Goal: Entertainment & Leisure: Consume media (video, audio)

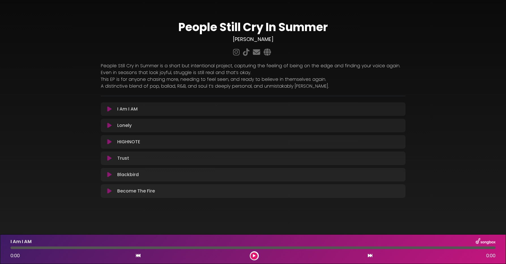
click at [109, 143] on icon at bounding box center [109, 142] width 4 height 6
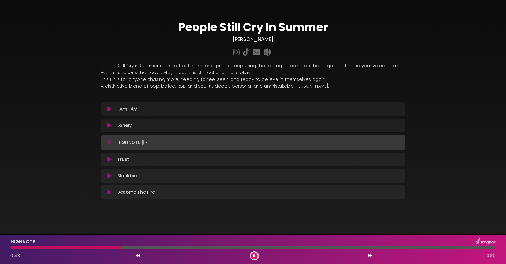
scroll to position [1, 0]
click at [253, 258] on button at bounding box center [254, 256] width 7 height 7
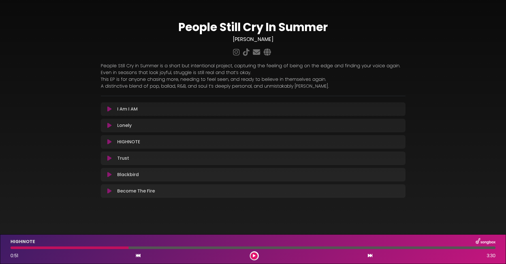
click at [124, 248] on div at bounding box center [69, 248] width 118 height 3
click at [253, 256] on icon at bounding box center [254, 256] width 3 height 3
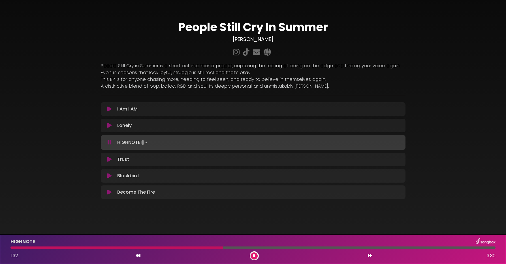
click at [251, 253] on button at bounding box center [254, 256] width 7 height 7
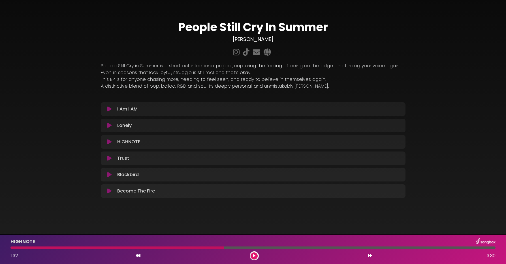
click at [251, 253] on button at bounding box center [254, 256] width 7 height 7
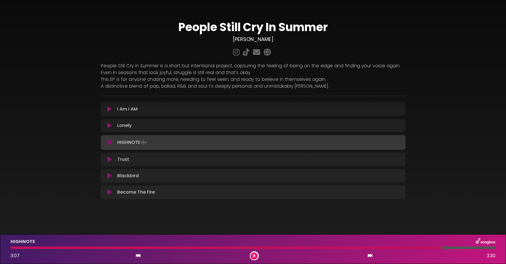
click at [251, 253] on button at bounding box center [254, 256] width 7 height 7
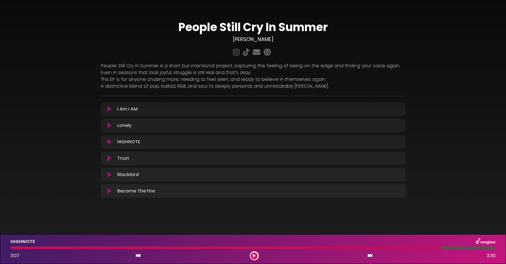
click at [251, 253] on button at bounding box center [254, 256] width 7 height 7
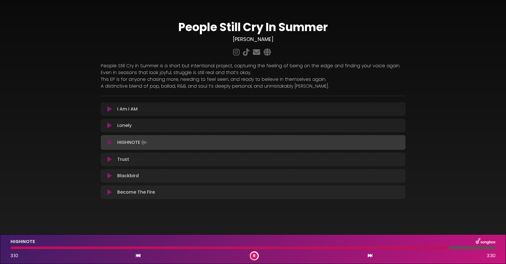
click at [251, 253] on button at bounding box center [254, 256] width 7 height 7
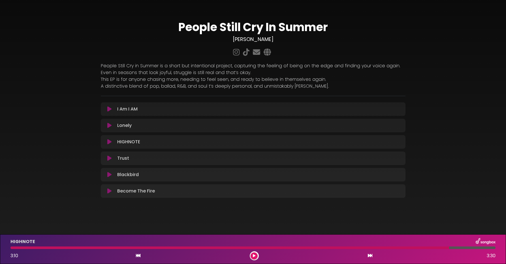
click at [251, 253] on button at bounding box center [254, 256] width 7 height 7
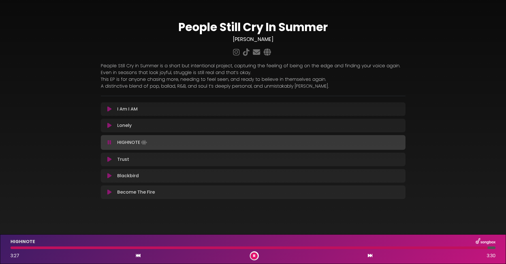
click at [251, 253] on button at bounding box center [254, 256] width 7 height 7
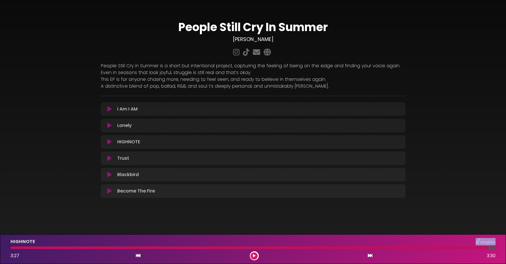
drag, startPoint x: 338, startPoint y: 248, endPoint x: 259, endPoint y: 240, distance: 79.6
click at [234, 244] on div "HIGHNOTE 3:27 3:30" at bounding box center [253, 249] width 492 height 22
click at [104, 248] on div at bounding box center [248, 248] width 477 height 3
drag, startPoint x: 76, startPoint y: 247, endPoint x: 34, endPoint y: 249, distance: 41.9
click at [34, 249] on div at bounding box center [248, 248] width 477 height 3
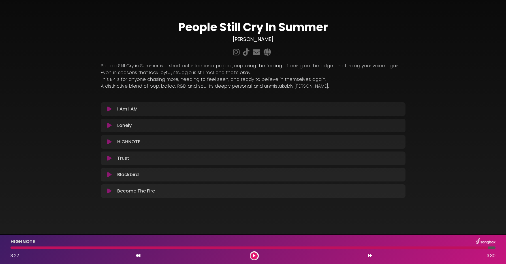
drag, startPoint x: 40, startPoint y: 248, endPoint x: 54, endPoint y: 249, distance: 13.9
click at [12, 247] on div at bounding box center [248, 248] width 477 height 3
drag, startPoint x: 492, startPoint y: 248, endPoint x: 291, endPoint y: 248, distance: 200.5
click at [291, 248] on div at bounding box center [252, 248] width 485 height 3
click at [48, 245] on div "HIGHNOTE" at bounding box center [253, 241] width 492 height 7
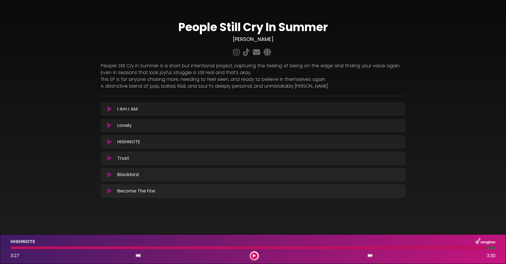
click at [52, 249] on div at bounding box center [248, 248] width 477 height 3
click at [139, 257] on icon at bounding box center [138, 256] width 5 height 5
click at [26, 249] on div at bounding box center [248, 248] width 477 height 3
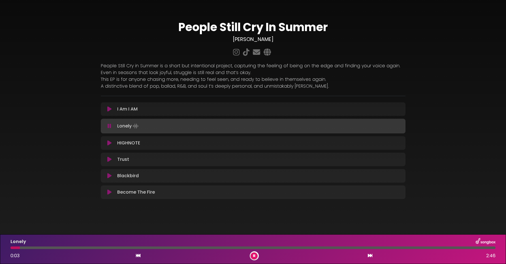
click at [110, 144] on icon at bounding box center [109, 143] width 4 height 6
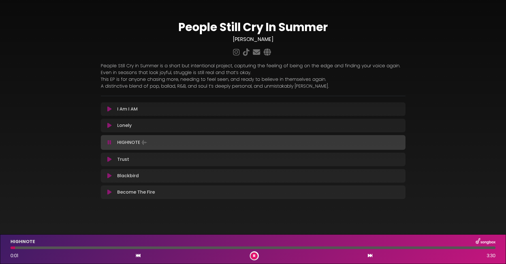
click at [256, 257] on button at bounding box center [254, 256] width 7 height 7
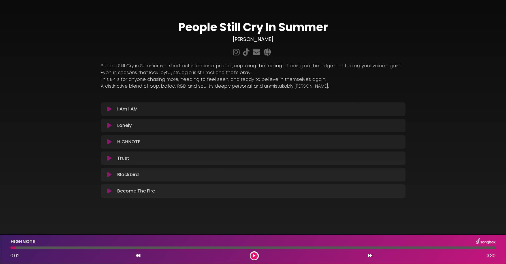
click at [109, 109] on icon at bounding box center [109, 109] width 4 height 6
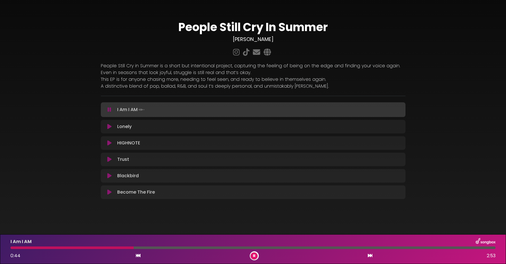
click at [35, 249] on div "I Am I AM 0:44 2:53" at bounding box center [253, 249] width 492 height 22
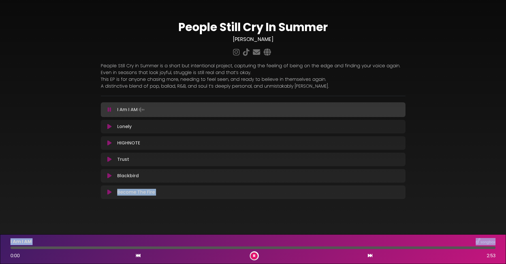
drag, startPoint x: 34, startPoint y: 249, endPoint x: 2, endPoint y: 250, distance: 32.0
click at [0, 250] on html "× People Still Cry In Summer [PERSON_NAME]" at bounding box center [253, 132] width 506 height 264
drag, startPoint x: 14, startPoint y: 247, endPoint x: -9, endPoint y: 247, distance: 23.5
click at [0, 247] on html "× People Still Cry In Summer [PERSON_NAME]" at bounding box center [253, 132] width 506 height 264
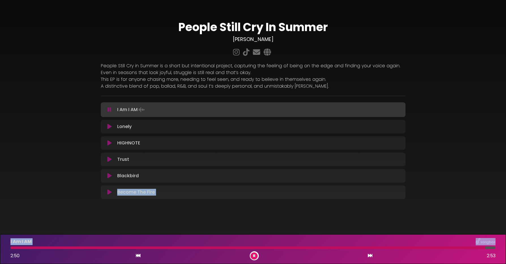
click at [254, 257] on icon at bounding box center [254, 256] width 4 height 3
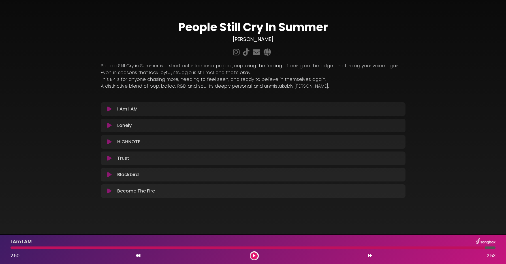
drag, startPoint x: 249, startPoint y: 248, endPoint x: 23, endPoint y: 247, distance: 226.5
click at [22, 248] on div at bounding box center [247, 248] width 475 height 3
drag, startPoint x: 26, startPoint y: 247, endPoint x: 3, endPoint y: 248, distance: 23.2
click at [3, 248] on div "I Am I AM 2:50 2:53" at bounding box center [253, 250] width 506 height 30
drag, startPoint x: 18, startPoint y: 249, endPoint x: 7, endPoint y: 247, distance: 11.2
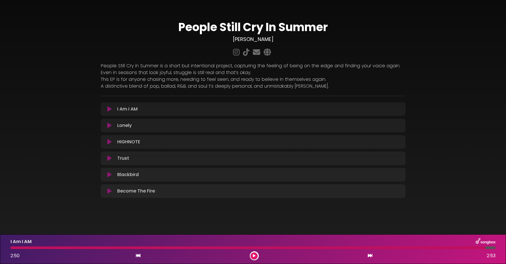
click at [7, 247] on div at bounding box center [253, 248] width 492 height 3
drag, startPoint x: 19, startPoint y: 247, endPoint x: 13, endPoint y: 248, distance: 5.7
click at [10, 248] on div at bounding box center [247, 248] width 475 height 3
drag, startPoint x: 38, startPoint y: 249, endPoint x: 3, endPoint y: 246, distance: 35.2
click at [0, 245] on html "× People Still Cry In Summer [PERSON_NAME]" at bounding box center [253, 132] width 506 height 264
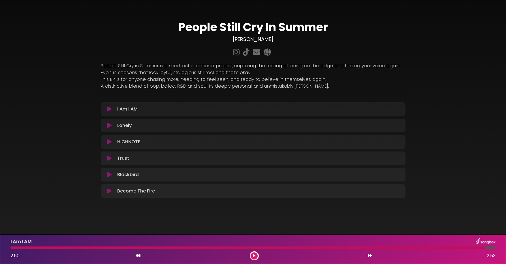
drag, startPoint x: 193, startPoint y: 247, endPoint x: 93, endPoint y: 247, distance: 100.5
click at [64, 247] on div at bounding box center [247, 248] width 475 height 3
drag, startPoint x: 485, startPoint y: 248, endPoint x: 296, endPoint y: 246, distance: 188.9
click at [291, 246] on div "I Am I AM 2:50 2:53" at bounding box center [253, 249] width 492 height 22
drag, startPoint x: 482, startPoint y: 249, endPoint x: 373, endPoint y: 247, distance: 108.7
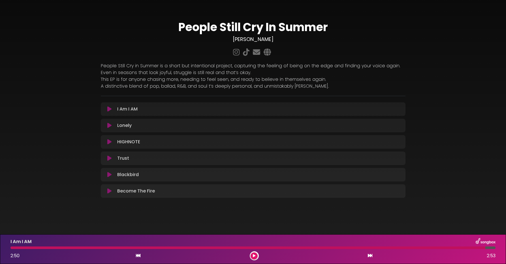
click at [367, 246] on div "I Am I AM 2:50 2:53" at bounding box center [253, 249] width 492 height 22
click at [374, 248] on div at bounding box center [247, 248] width 475 height 3
drag, startPoint x: 374, startPoint y: 248, endPoint x: 310, endPoint y: 248, distance: 63.4
click at [310, 248] on div at bounding box center [247, 248] width 475 height 3
click at [108, 108] on icon at bounding box center [109, 109] width 4 height 6
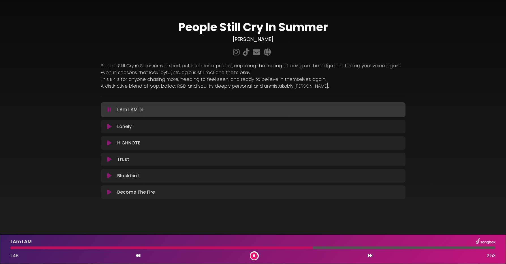
click at [47, 248] on div at bounding box center [161, 248] width 302 height 3
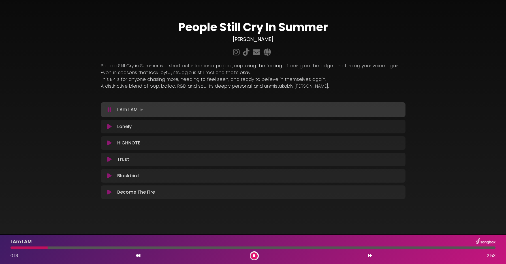
click at [45, 248] on div at bounding box center [28, 248] width 37 height 3
drag, startPoint x: 42, startPoint y: 248, endPoint x: 6, endPoint y: 246, distance: 36.6
click at [6, 246] on div "I Am I AM 0:12 2:53" at bounding box center [253, 250] width 506 height 30
click at [19, 248] on div at bounding box center [252, 248] width 485 height 3
click at [12, 248] on div at bounding box center [252, 248] width 485 height 3
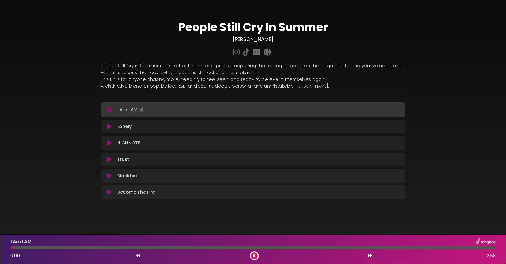
click at [11, 248] on div at bounding box center [11, 248] width 2 height 3
click at [10, 249] on div at bounding box center [253, 248] width 492 height 3
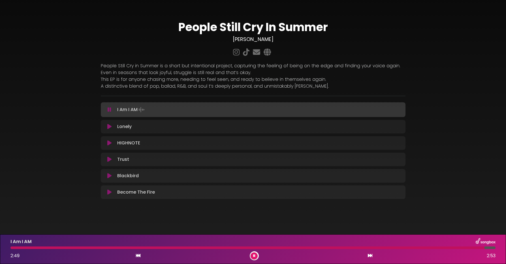
click at [27, 247] on div at bounding box center [247, 248] width 474 height 3
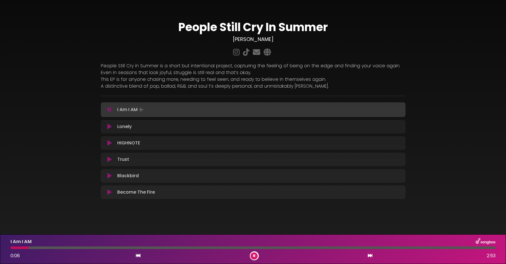
drag, startPoint x: 20, startPoint y: 247, endPoint x: 14, endPoint y: 247, distance: 6.2
click at [20, 247] on div at bounding box center [19, 248] width 18 height 3
click at [12, 248] on div at bounding box center [11, 248] width 2 height 3
click at [11, 248] on div at bounding box center [11, 248] width 3 height 3
click at [7, 249] on div at bounding box center [253, 248] width 492 height 3
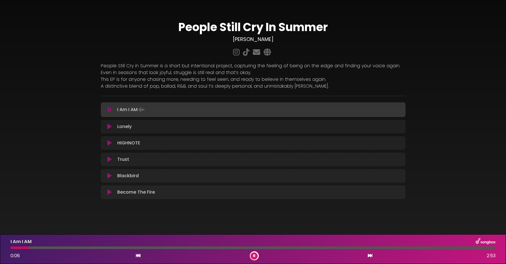
click at [252, 257] on button at bounding box center [254, 256] width 7 height 7
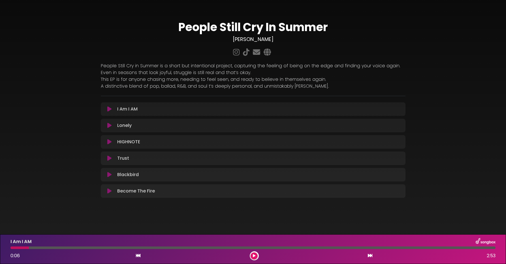
click at [14, 249] on div "I Am I AM 0:06 2:53" at bounding box center [253, 249] width 492 height 22
click at [12, 248] on div at bounding box center [19, 248] width 18 height 3
click at [11, 248] on div at bounding box center [19, 248] width 18 height 3
drag, startPoint x: 14, startPoint y: 248, endPoint x: 10, endPoint y: 248, distance: 3.4
click at [10, 248] on div at bounding box center [253, 248] width 492 height 3
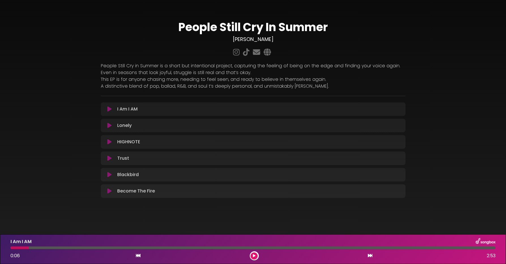
click at [17, 248] on div at bounding box center [19, 248] width 18 height 3
click at [32, 249] on div at bounding box center [252, 248] width 485 height 3
drag, startPoint x: 253, startPoint y: 258, endPoint x: 248, endPoint y: 258, distance: 4.8
click at [253, 258] on icon at bounding box center [254, 256] width 4 height 4
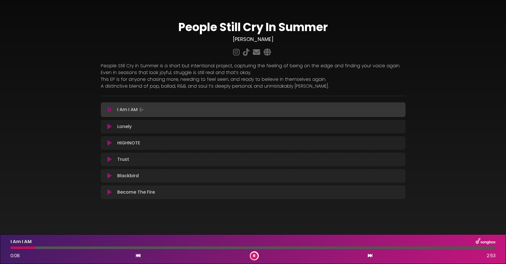
click at [11, 248] on div at bounding box center [22, 248] width 24 height 3
click at [11, 249] on div "I Am I AM 0:00 2:53" at bounding box center [253, 249] width 492 height 22
click at [11, 249] on div at bounding box center [252, 248] width 485 height 3
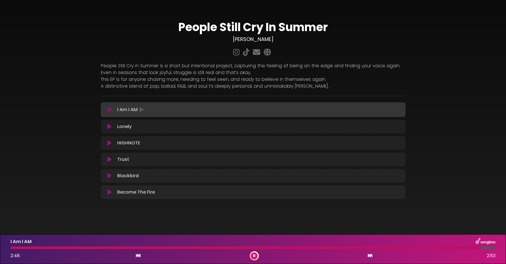
click at [12, 248] on div at bounding box center [252, 248] width 485 height 3
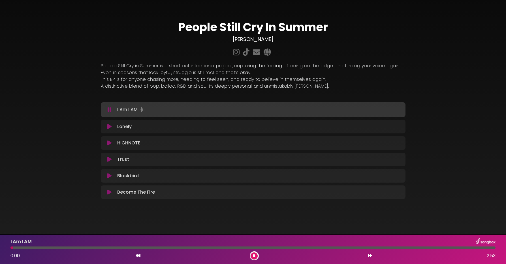
drag, startPoint x: 12, startPoint y: 248, endPoint x: 7, endPoint y: 248, distance: 4.5
click at [12, 248] on div at bounding box center [11, 248] width 3 height 3
click at [10, 248] on div at bounding box center [11, 248] width 3 height 3
drag, startPoint x: 11, startPoint y: 249, endPoint x: 5, endPoint y: 249, distance: 5.7
click at [5, 249] on div "I Am I AM 0:00 2:53" at bounding box center [253, 250] width 506 height 30
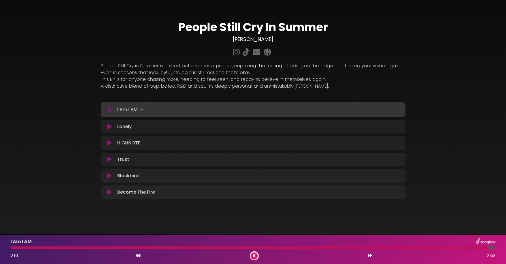
click at [255, 257] on icon at bounding box center [254, 256] width 3 height 4
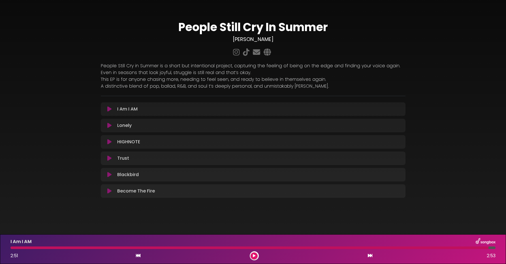
click at [109, 159] on icon at bounding box center [109, 159] width 4 height 6
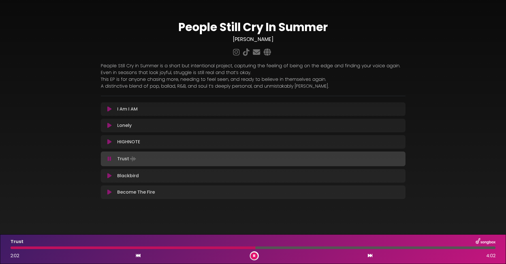
click at [156, 247] on div at bounding box center [132, 248] width 245 height 3
click at [148, 248] on div at bounding box center [252, 248] width 485 height 3
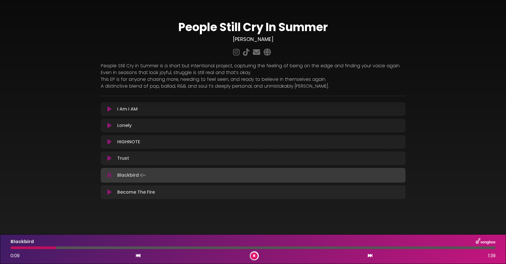
click at [187, 247] on div at bounding box center [252, 248] width 485 height 3
click at [296, 248] on div at bounding box center [252, 248] width 485 height 3
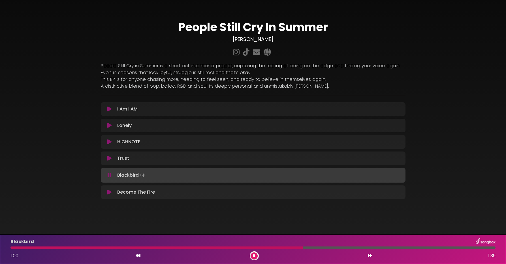
drag, startPoint x: 377, startPoint y: 247, endPoint x: 382, endPoint y: 248, distance: 5.1
click at [377, 248] on div at bounding box center [252, 248] width 485 height 3
drag, startPoint x: 435, startPoint y: 248, endPoint x: 432, endPoint y: 248, distance: 3.1
click at [435, 248] on div at bounding box center [252, 248] width 485 height 3
click at [256, 258] on button at bounding box center [254, 256] width 7 height 7
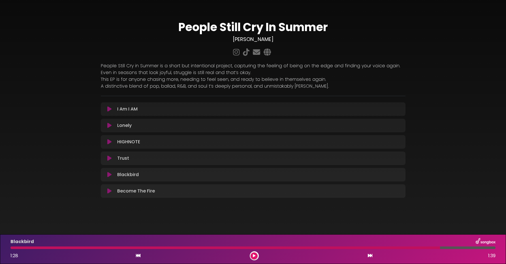
click at [109, 158] on icon at bounding box center [109, 159] width 4 height 6
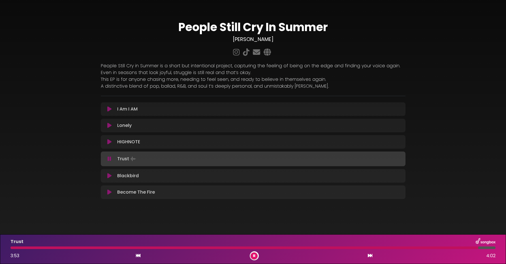
click at [256, 257] on button at bounding box center [254, 256] width 7 height 7
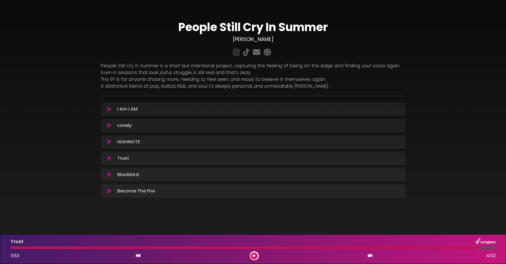
click at [134, 249] on div "Trust 3:53 4:02" at bounding box center [253, 249] width 492 height 22
click at [132, 247] on div at bounding box center [244, 248] width 468 height 3
click at [255, 257] on icon at bounding box center [254, 256] width 4 height 4
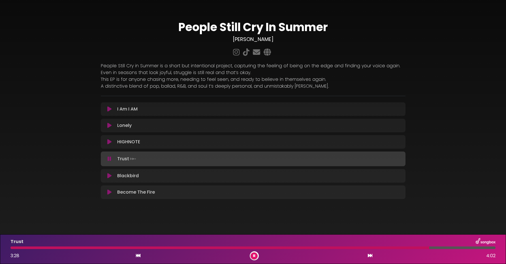
click at [251, 253] on button at bounding box center [254, 256] width 7 height 7
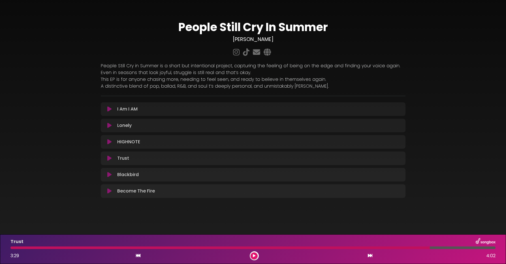
click at [130, 249] on div at bounding box center [219, 248] width 419 height 3
click at [128, 248] on div at bounding box center [219, 248] width 419 height 3
drag, startPoint x: 255, startPoint y: 258, endPoint x: 247, endPoint y: 258, distance: 7.6
click at [255, 257] on icon at bounding box center [254, 256] width 4 height 4
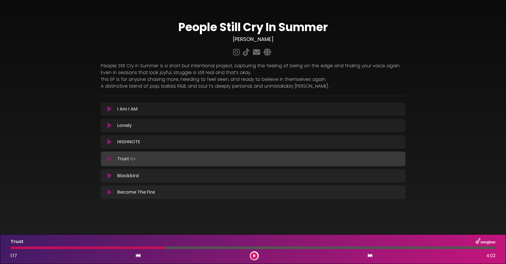
click at [152, 248] on div at bounding box center [87, 248] width 155 height 3
click at [144, 248] on div at bounding box center [85, 248] width 150 height 3
click at [255, 257] on button at bounding box center [254, 256] width 7 height 7
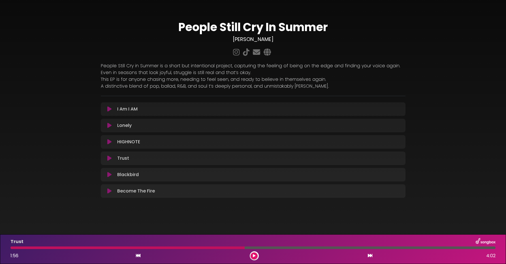
click at [152, 247] on div at bounding box center [127, 248] width 234 height 3
click at [152, 248] on div at bounding box center [127, 248] width 234 height 3
click at [255, 258] on button at bounding box center [254, 256] width 7 height 7
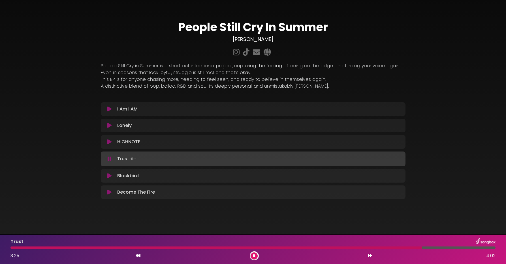
click at [251, 253] on button at bounding box center [254, 256] width 7 height 7
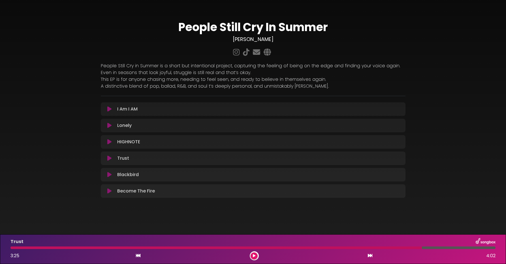
click at [383, 248] on div at bounding box center [215, 248] width 411 height 3
drag, startPoint x: 252, startPoint y: 256, endPoint x: 284, endPoint y: 253, distance: 32.7
click at [252, 256] on button at bounding box center [254, 256] width 7 height 7
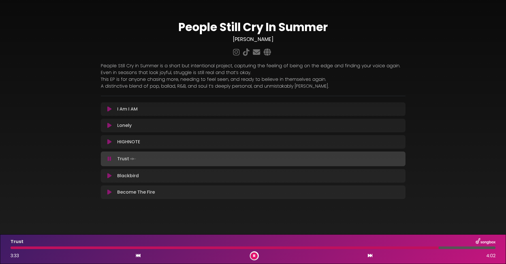
click at [255, 257] on icon at bounding box center [254, 256] width 3 height 3
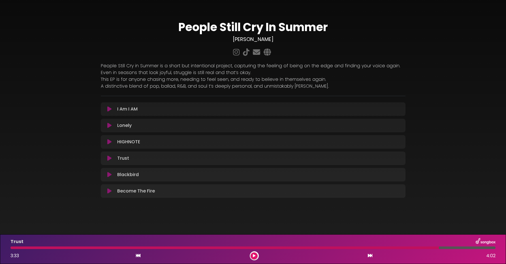
click at [149, 247] on div at bounding box center [224, 248] width 428 height 3
click at [256, 256] on button at bounding box center [254, 256] width 7 height 7
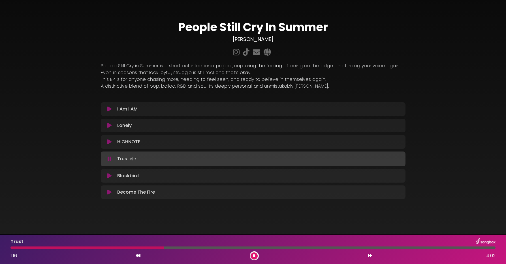
click at [251, 253] on button at bounding box center [254, 256] width 7 height 7
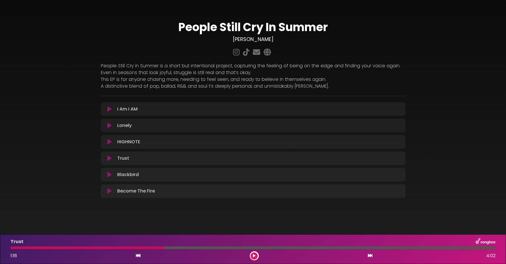
click at [160, 249] on div at bounding box center [86, 248] width 153 height 3
click at [254, 255] on icon at bounding box center [254, 257] width 4 height 4
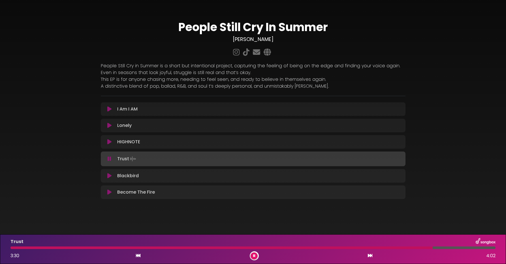
click at [251, 253] on button at bounding box center [254, 256] width 7 height 7
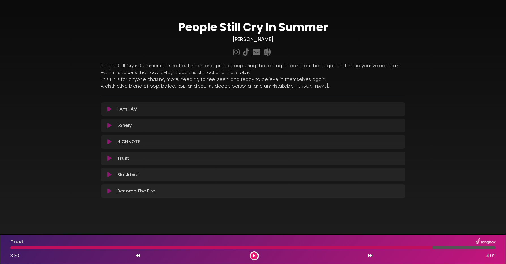
click at [143, 248] on div at bounding box center [221, 248] width 422 height 3
click at [257, 257] on button at bounding box center [254, 256] width 7 height 7
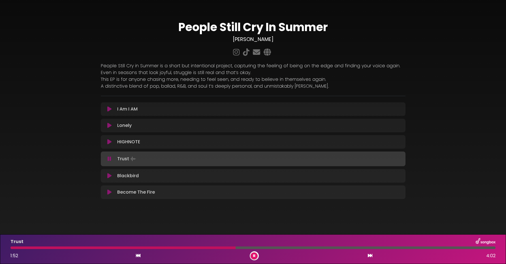
click at [251, 253] on button at bounding box center [254, 256] width 7 height 7
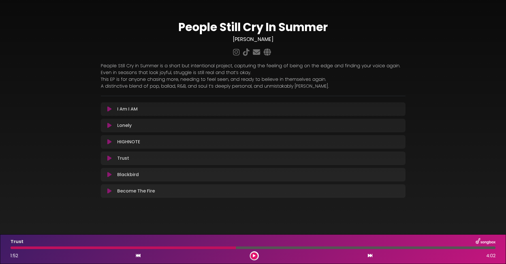
click at [148, 248] on div at bounding box center [122, 248] width 225 height 3
click at [255, 256] on icon at bounding box center [254, 256] width 4 height 4
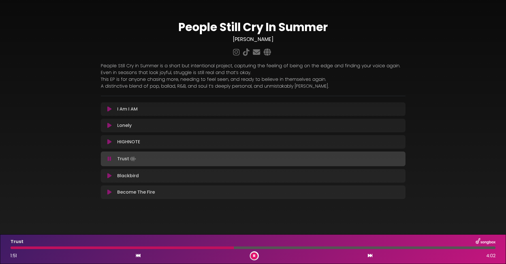
click at [251, 253] on button at bounding box center [254, 256] width 7 height 7
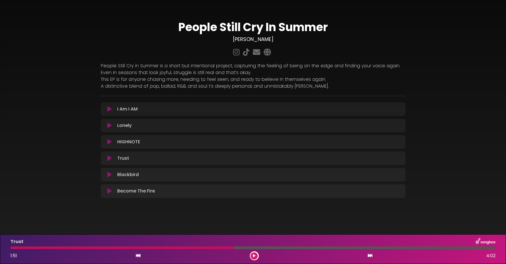
click at [156, 247] on div at bounding box center [122, 248] width 224 height 3
click at [253, 257] on icon at bounding box center [254, 256] width 4 height 4
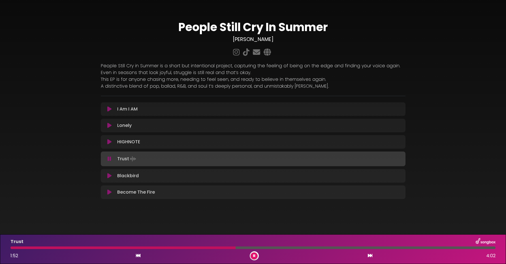
click at [251, 253] on button at bounding box center [254, 256] width 7 height 7
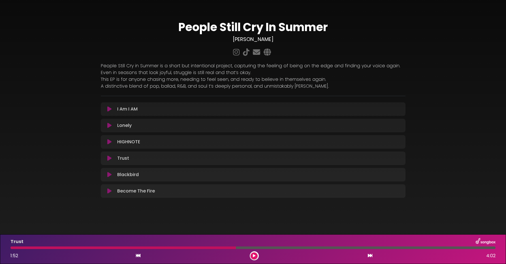
drag, startPoint x: 253, startPoint y: 257, endPoint x: 162, endPoint y: 250, distance: 91.7
click at [253, 257] on icon at bounding box center [254, 256] width 4 height 4
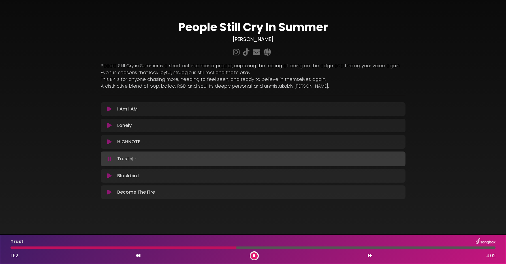
click at [139, 249] on div at bounding box center [123, 248] width 226 height 3
click at [257, 255] on div at bounding box center [254, 256] width 9 height 9
click at [254, 256] on icon at bounding box center [254, 256] width 4 height 4
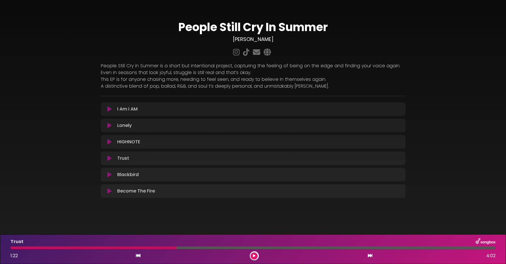
click at [161, 249] on div at bounding box center [93, 248] width 166 height 3
click at [257, 256] on button at bounding box center [254, 256] width 7 height 7
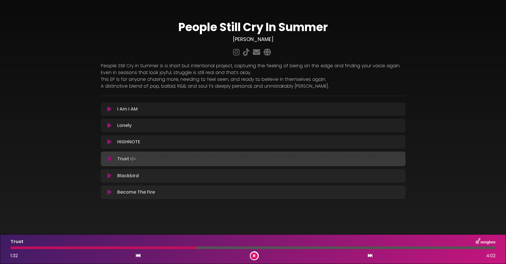
click at [251, 253] on button at bounding box center [254, 256] width 7 height 7
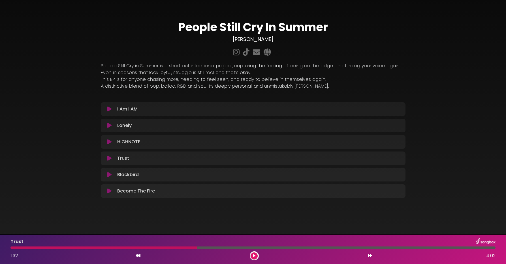
drag, startPoint x: 254, startPoint y: 256, endPoint x: 175, endPoint y: 255, distance: 79.0
click at [254, 256] on icon at bounding box center [253, 256] width 3 height 3
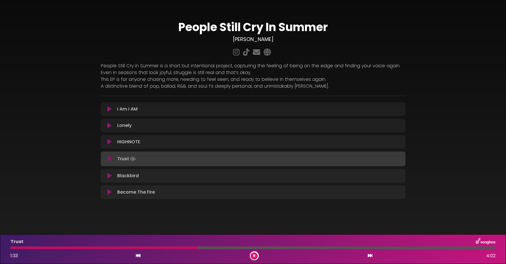
click at [141, 247] on div at bounding box center [103, 248] width 187 height 3
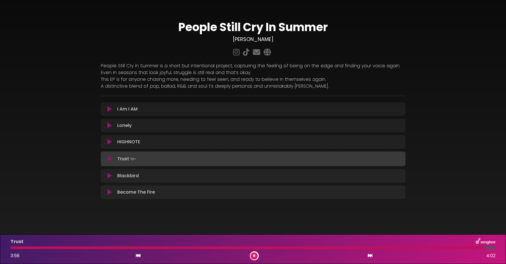
click at [255, 257] on button at bounding box center [254, 256] width 7 height 7
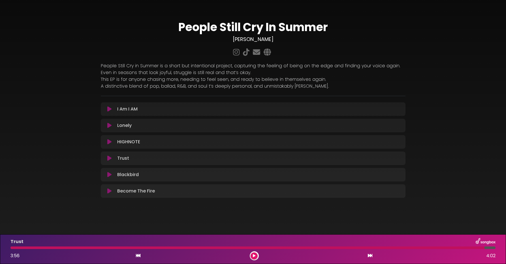
click at [108, 108] on icon at bounding box center [109, 109] width 4 height 6
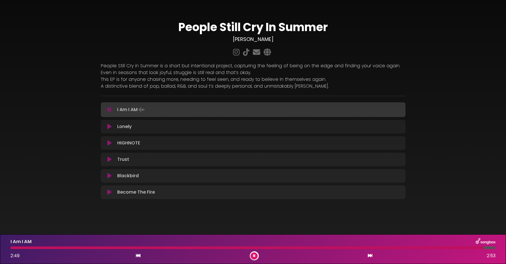
click at [258, 258] on div at bounding box center [254, 256] width 9 height 9
click at [256, 257] on button at bounding box center [254, 256] width 7 height 7
